Goal: Task Accomplishment & Management: Use online tool/utility

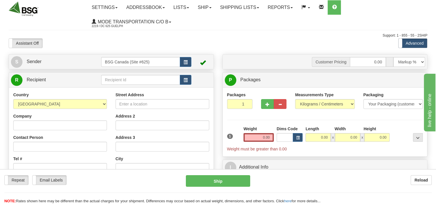
click at [149, 85] on td at bounding box center [146, 80] width 90 height 12
click at [154, 81] on input "text" at bounding box center [140, 80] width 79 height 10
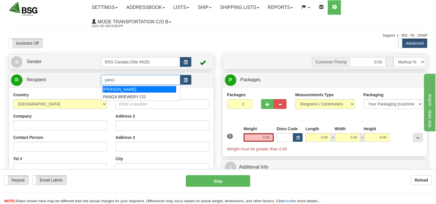
click at [152, 89] on div "[PERSON_NAME]" at bounding box center [140, 89] width 74 height 6
type input "[PERSON_NAME]"
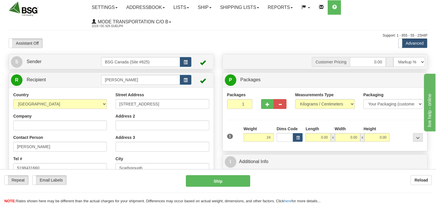
type input "24.00"
click at [273, 72] on div "Customer Pricing 0.00 Markup % Discount % Flat Amount Per Pound Flat Amount Mar…" at bounding box center [325, 140] width 214 height 172
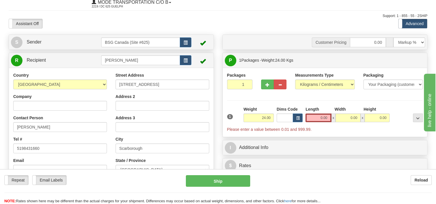
scroll to position [29, 0]
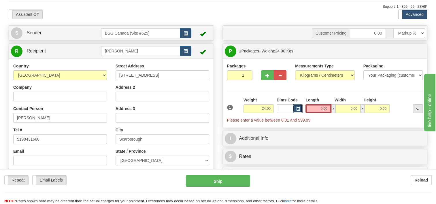
click at [296, 111] on button "button" at bounding box center [298, 108] width 10 height 9
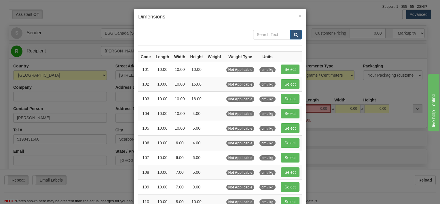
click at [306, 72] on div "× Dimensions Code Length Width Height Weight Weight Type Units 101 10.00 10.00 …" at bounding box center [220, 102] width 440 height 204
click at [288, 70] on button "Select" at bounding box center [290, 70] width 19 height 10
type input "101"
type input "10.00"
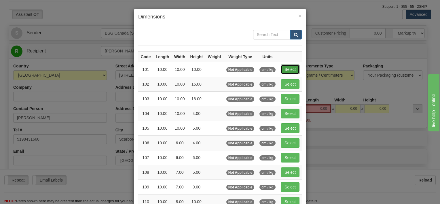
type input "10.00"
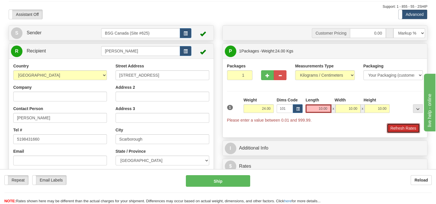
click at [402, 132] on button "Refresh Rates" at bounding box center [403, 128] width 33 height 10
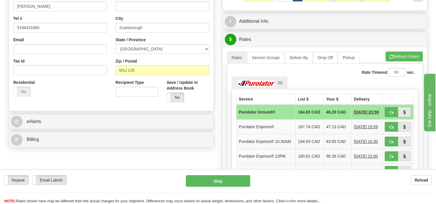
scroll to position [144, 0]
